Goal: Task Accomplishment & Management: Use online tool/utility

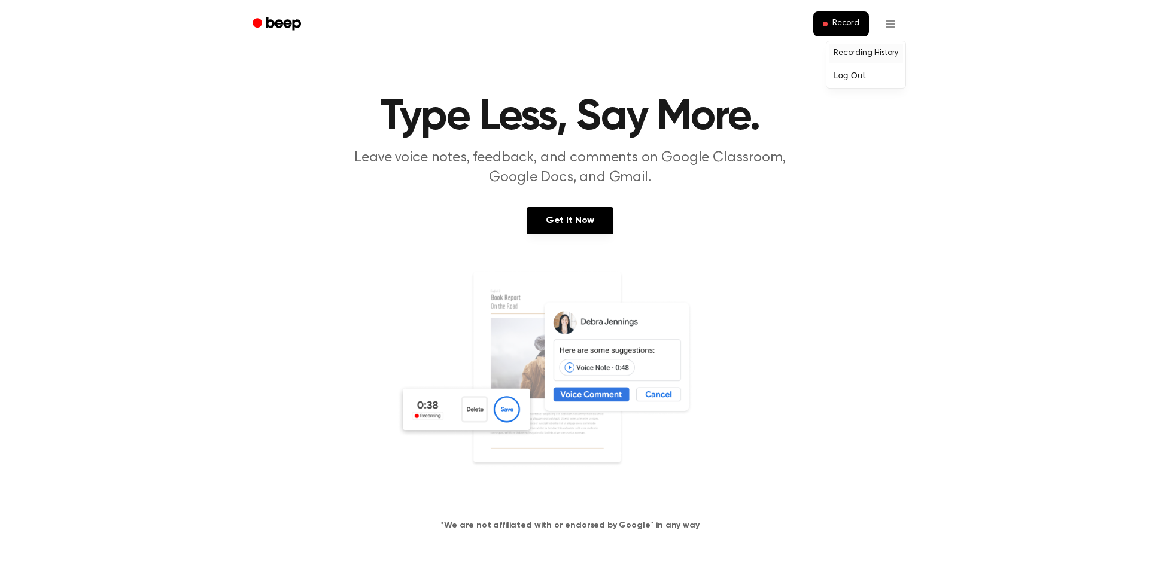
click at [876, 56] on link "Recording History" at bounding box center [866, 54] width 74 height 20
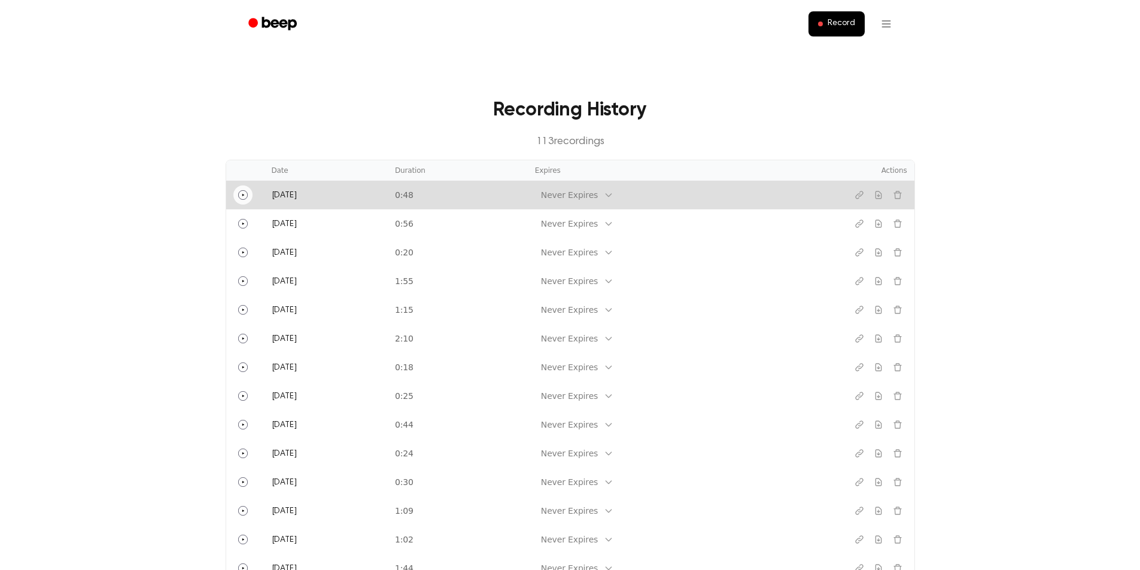
click at [245, 197] on icon "Play" at bounding box center [243, 195] width 10 height 10
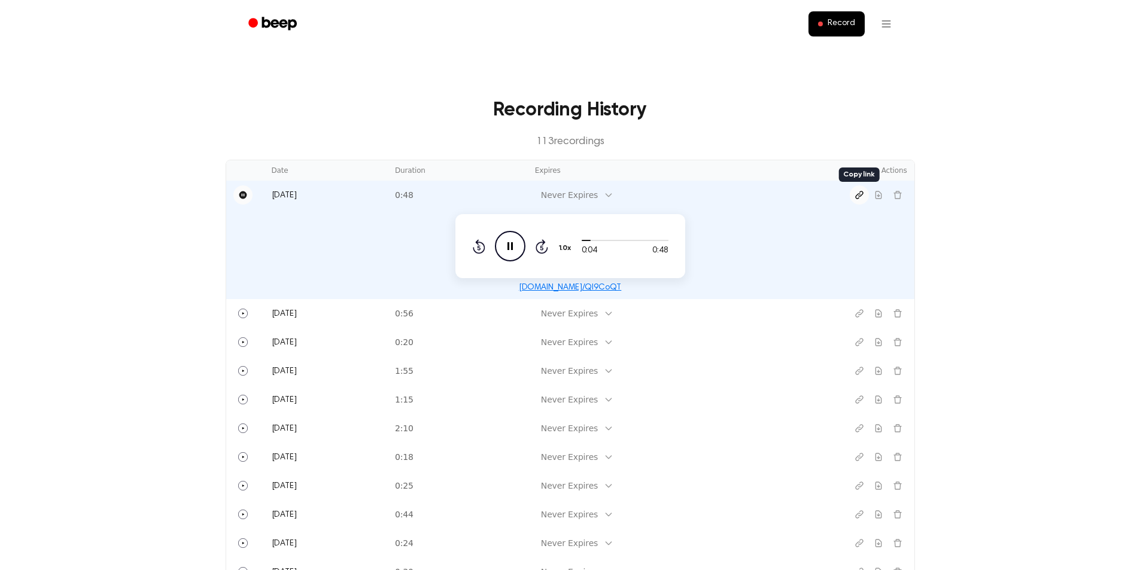
click at [860, 194] on icon "Copy link" at bounding box center [859, 195] width 10 height 10
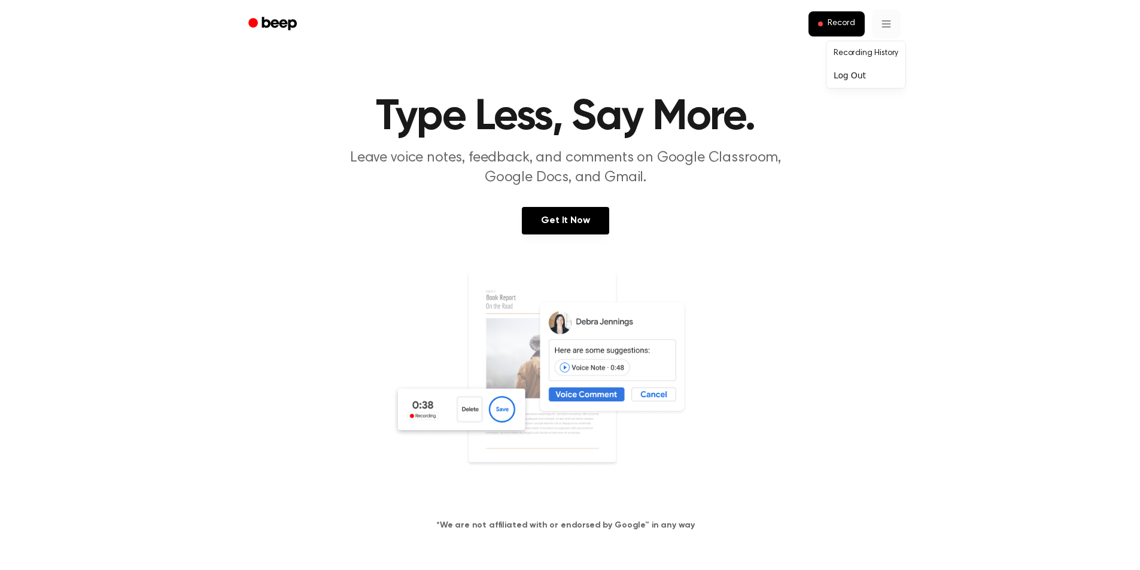
click at [882, 54] on link "Recording History" at bounding box center [866, 54] width 74 height 20
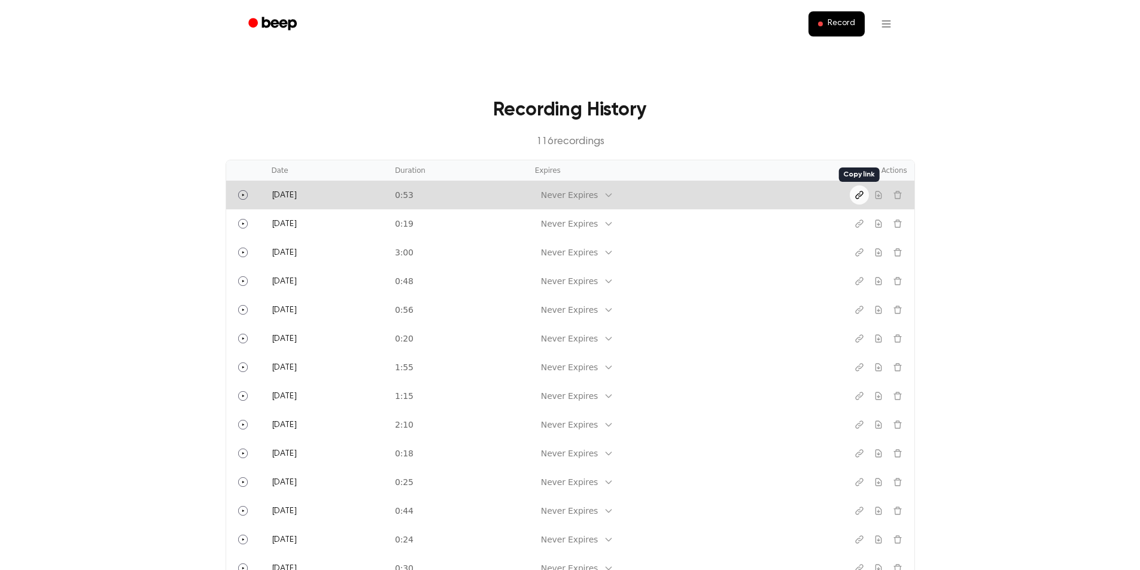
click at [857, 192] on icon "Copy link" at bounding box center [859, 195] width 10 height 10
